Goal: Navigation & Orientation: Find specific page/section

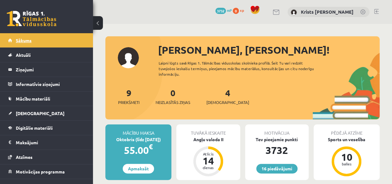
click at [53, 37] on link "Sākums" at bounding box center [46, 40] width 77 height 14
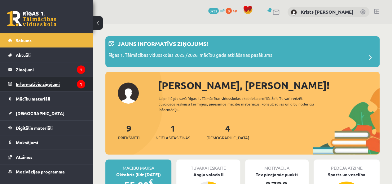
click at [39, 85] on legend "Informatīvie ziņojumi 1" at bounding box center [50, 84] width 69 height 14
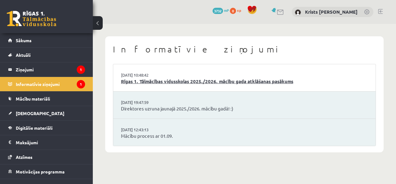
click at [137, 82] on link "Rīgas 1. Tālmācības vidusskolas 2025./2026. mācību gada atklāšanas pasākums" at bounding box center [244, 81] width 247 height 7
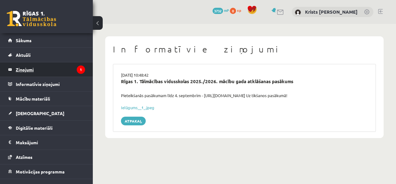
click at [55, 72] on legend "Ziņojumi 1" at bounding box center [50, 69] width 69 height 14
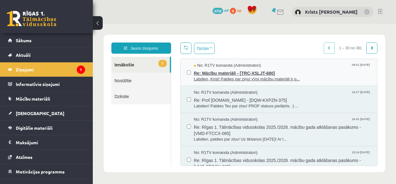
click at [200, 80] on span "Labdien, Krist! Paldies par ziņu! vVsi mācību materiāli ir p..." at bounding box center [282, 79] width 177 height 6
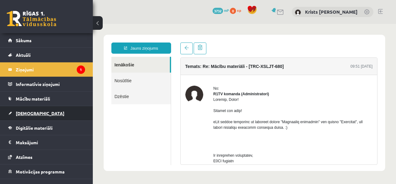
click at [31, 109] on link "[DEMOGRAPHIC_DATA]" at bounding box center [46, 113] width 77 height 14
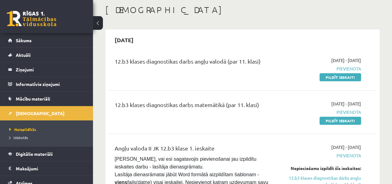
scroll to position [31, 0]
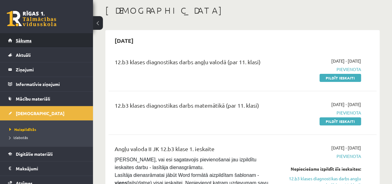
click at [33, 41] on link "Sākums" at bounding box center [46, 40] width 77 height 14
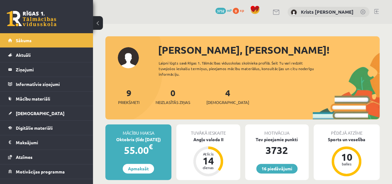
click at [374, 11] on link at bounding box center [376, 11] width 5 height 5
